Goal: Find specific page/section: Find specific page/section

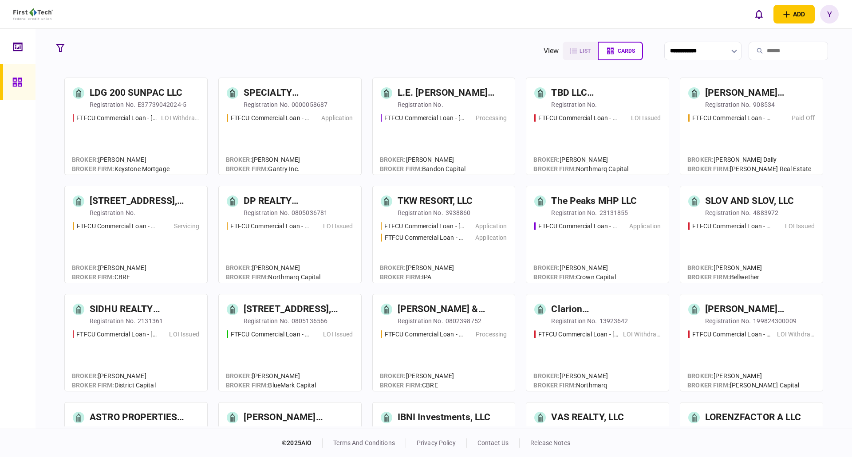
click at [767, 51] on input "search" at bounding box center [787, 51] width 79 height 19
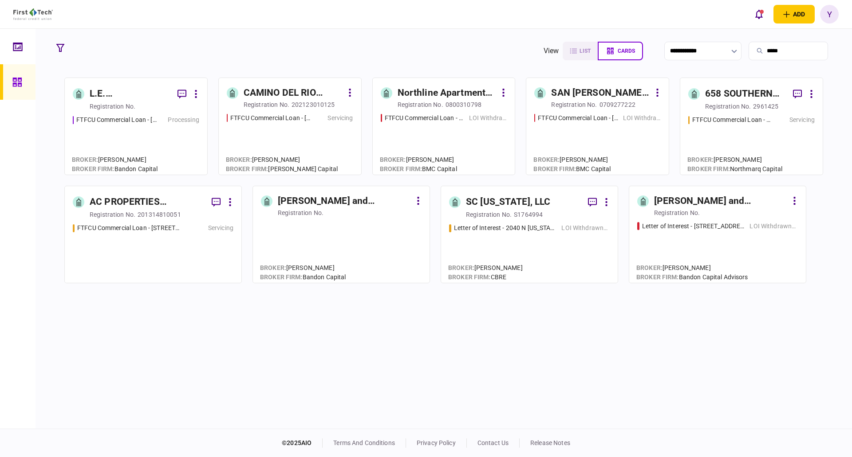
type input "*****"
click at [723, 202] on div "[PERSON_NAME] and [PERSON_NAME] Living Trust" at bounding box center [721, 201] width 134 height 14
